Goal: Transaction & Acquisition: Download file/media

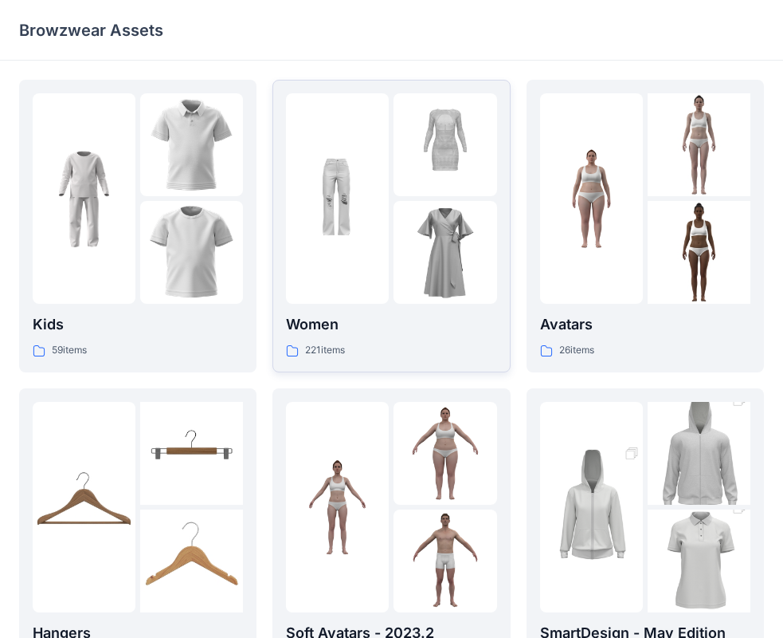
click at [389, 275] on div at bounding box center [337, 198] width 103 height 210
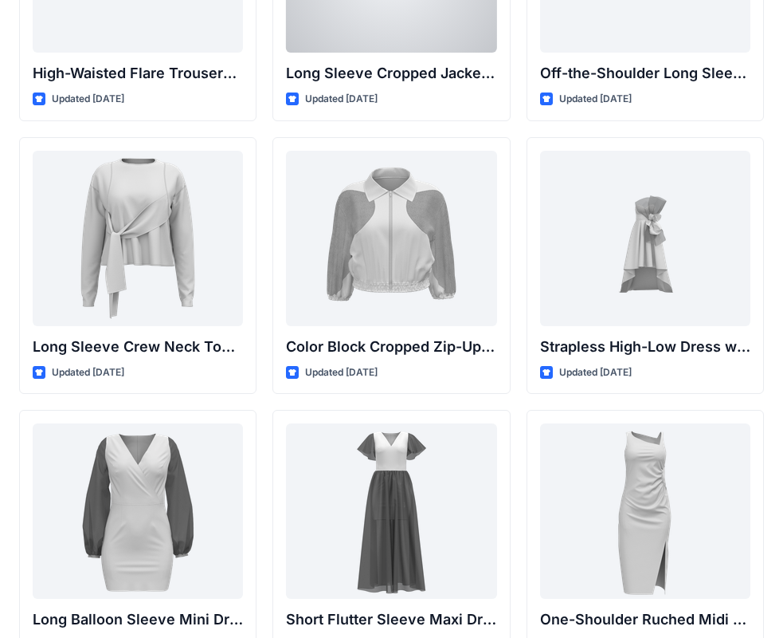
scroll to position [239, 0]
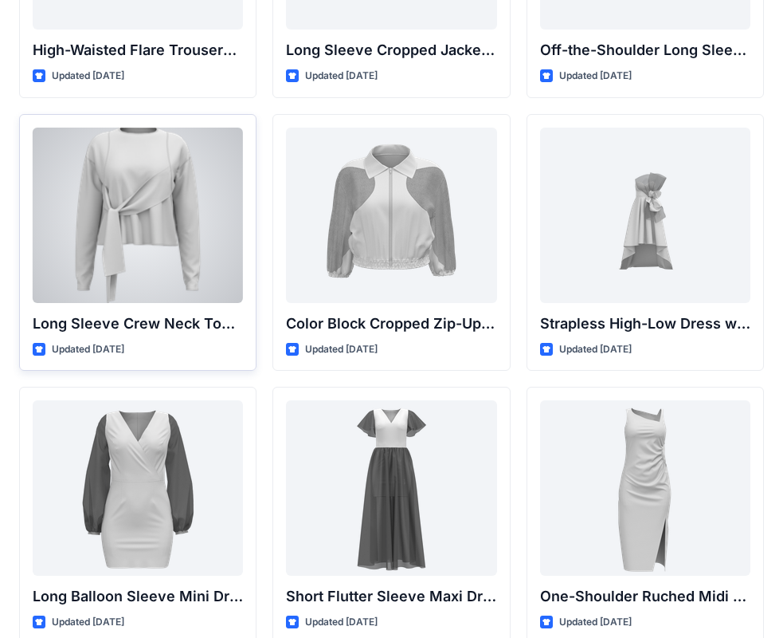
click at [163, 245] on div at bounding box center [138, 215] width 210 height 175
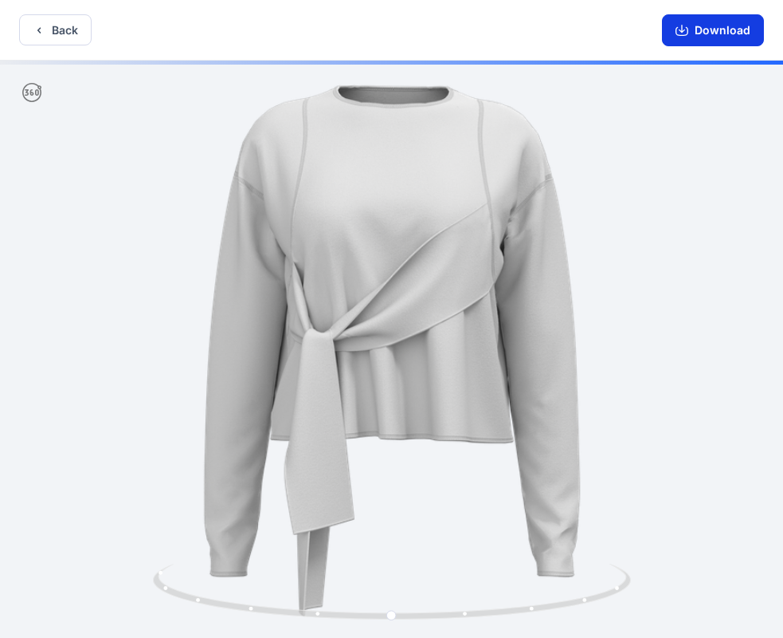
click at [701, 37] on button "Download" at bounding box center [713, 30] width 102 height 32
click at [66, 43] on button "Back" at bounding box center [55, 29] width 73 height 31
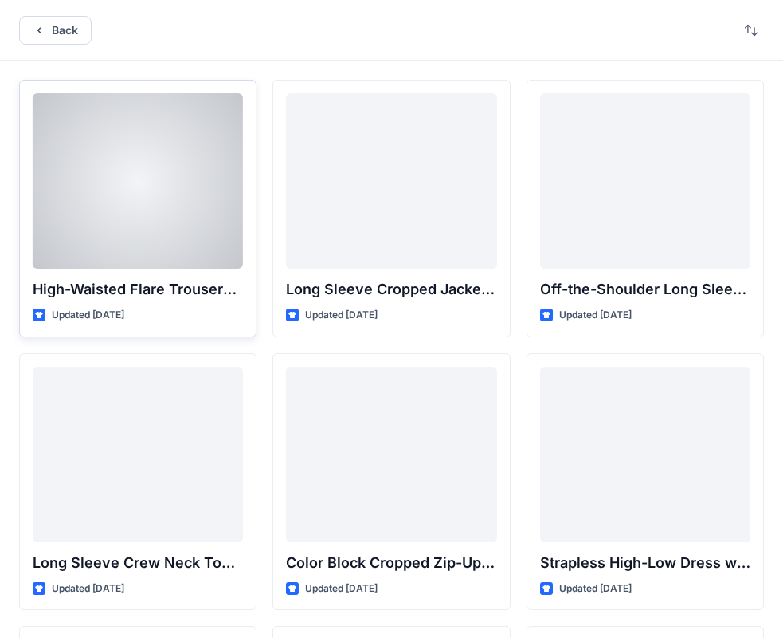
scroll to position [239, 0]
